Goal: Transaction & Acquisition: Purchase product/service

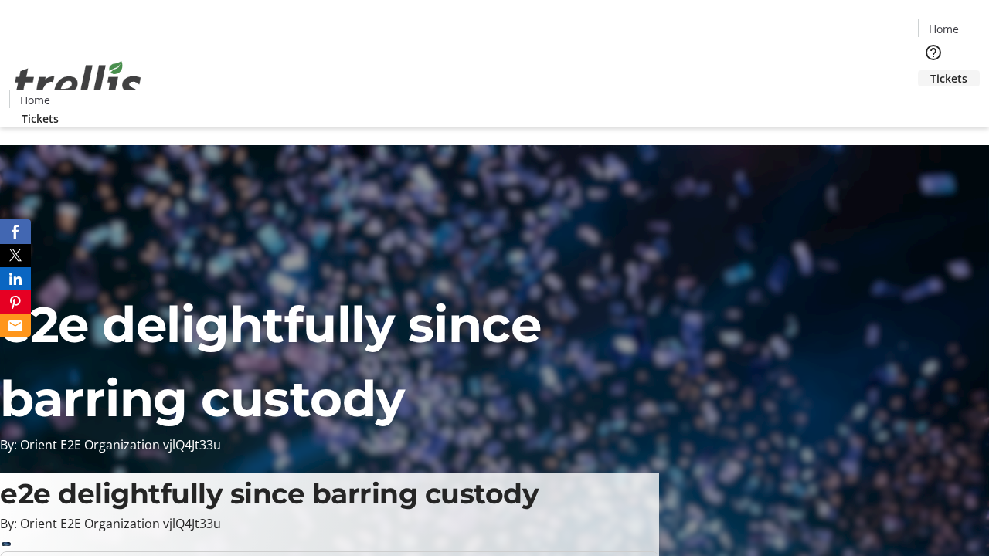
click at [930, 70] on span "Tickets" at bounding box center [948, 78] width 37 height 16
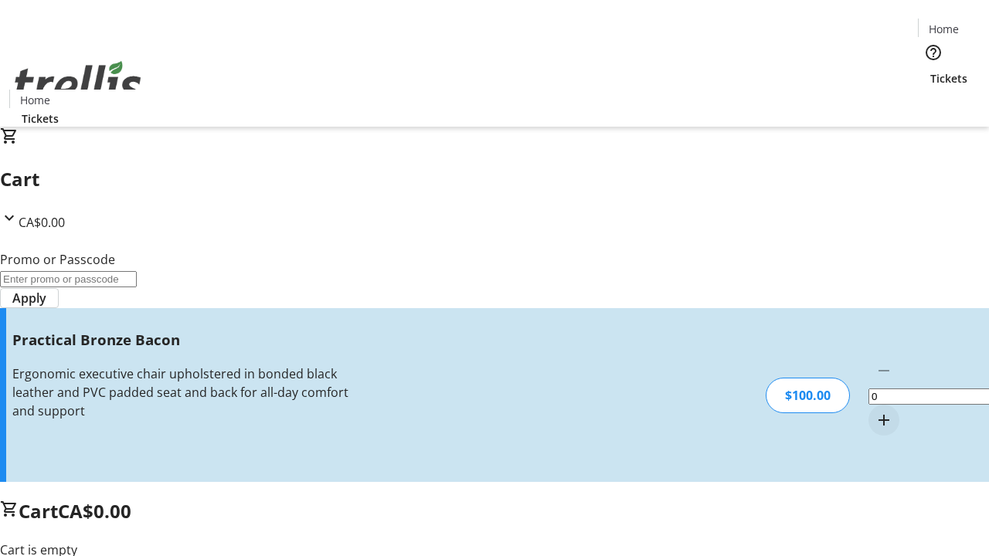
click at [874, 411] on mat-icon "Increment by one" at bounding box center [883, 420] width 19 height 19
type input "1"
type input "FREE"
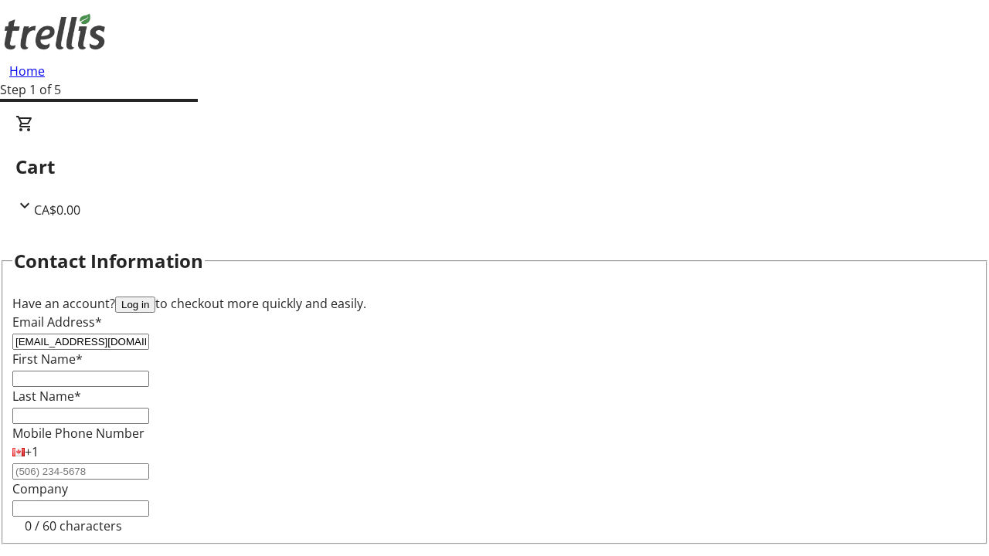
type input "[EMAIL_ADDRESS][DOMAIN_NAME]"
type input "Jaydon"
type input "[PERSON_NAME]"
